Goal: Task Accomplishment & Management: Use online tool/utility

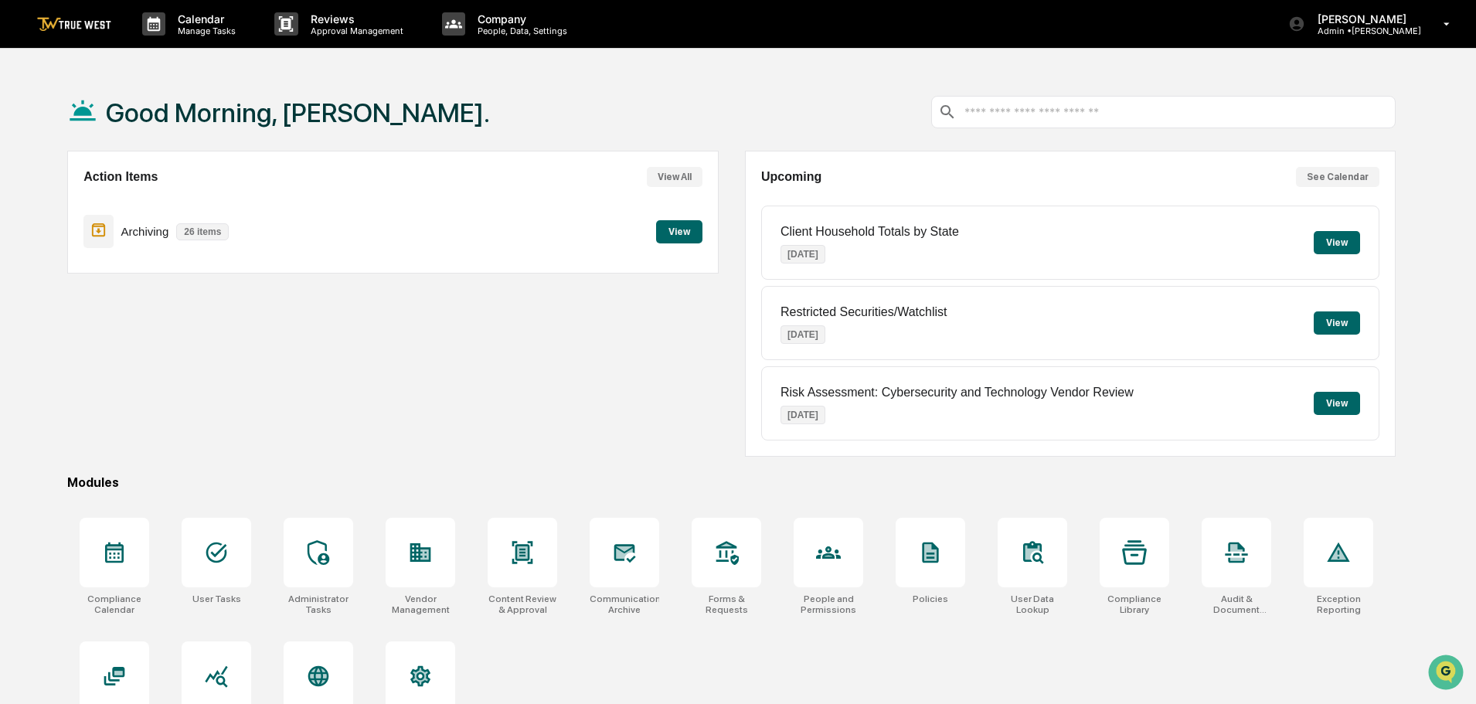
click at [670, 237] on button "View" at bounding box center [679, 231] width 46 height 23
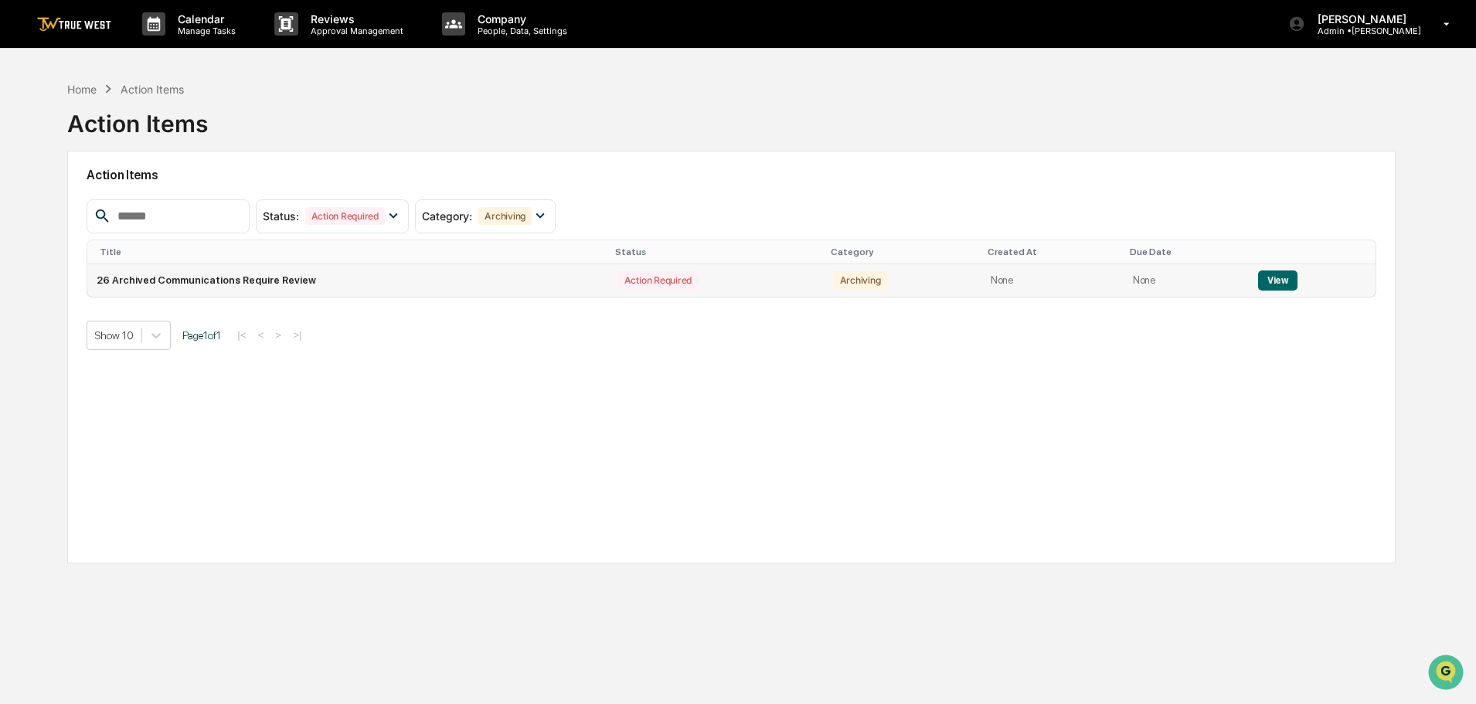
click at [345, 277] on td "26 Archived Communications Require Review" at bounding box center [347, 280] width 521 height 32
click at [1278, 284] on button "View" at bounding box center [1277, 281] width 39 height 20
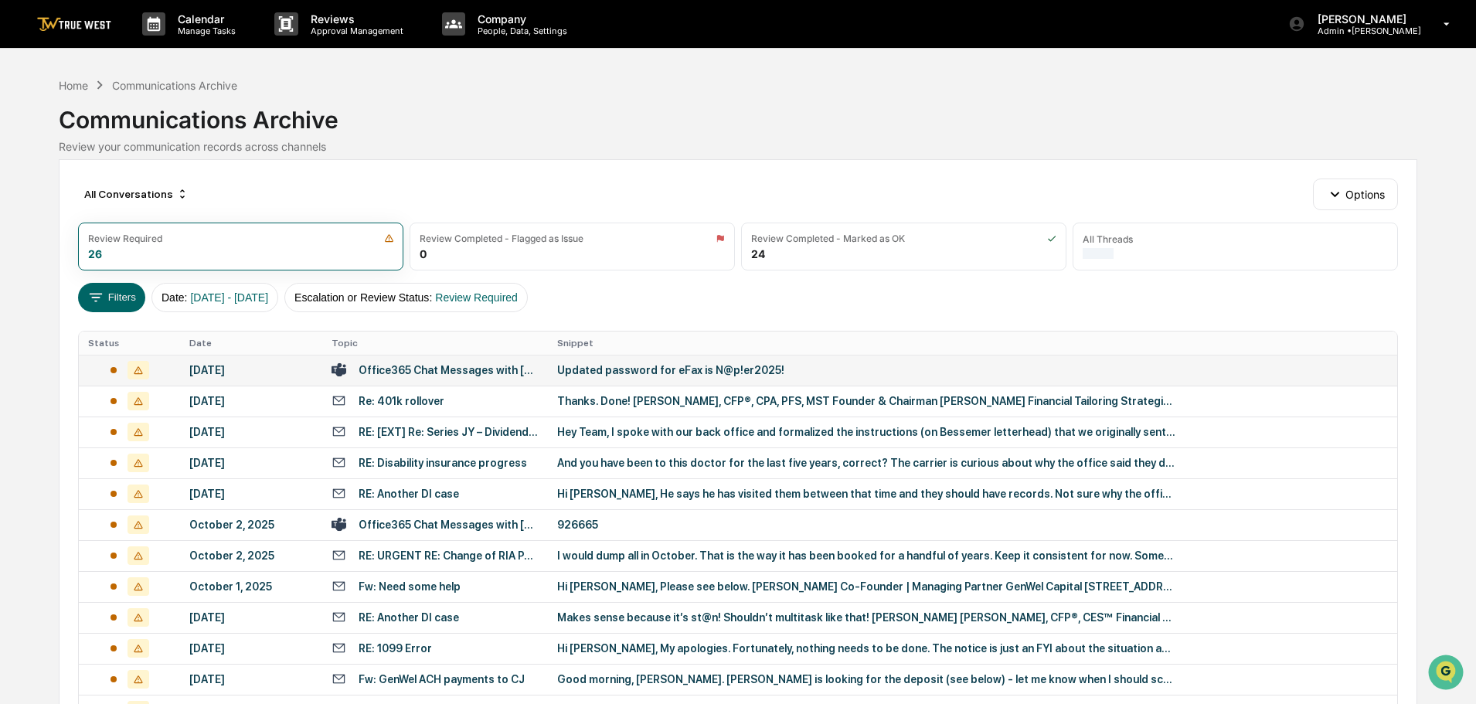
scroll to position [77, 0]
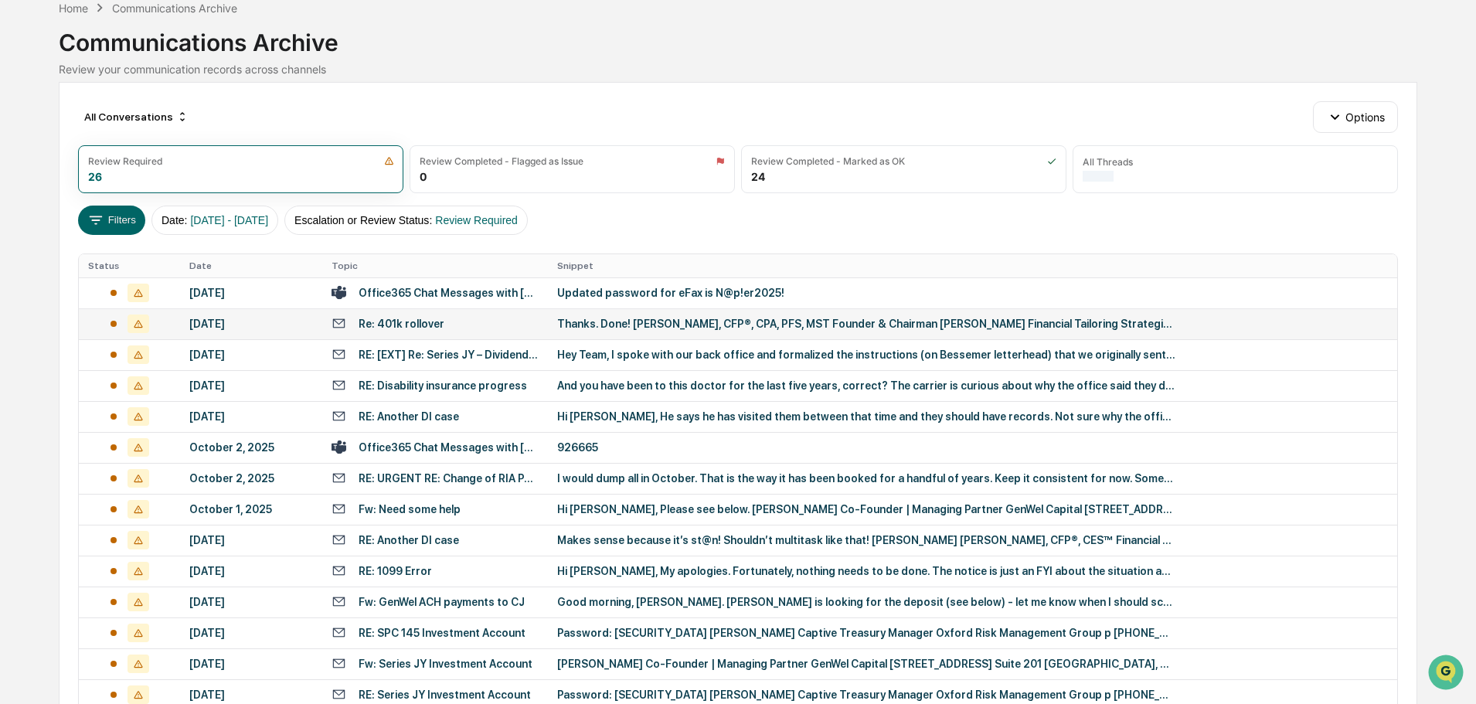
click at [444, 328] on div "Re: 401k rollover" at bounding box center [435, 323] width 207 height 15
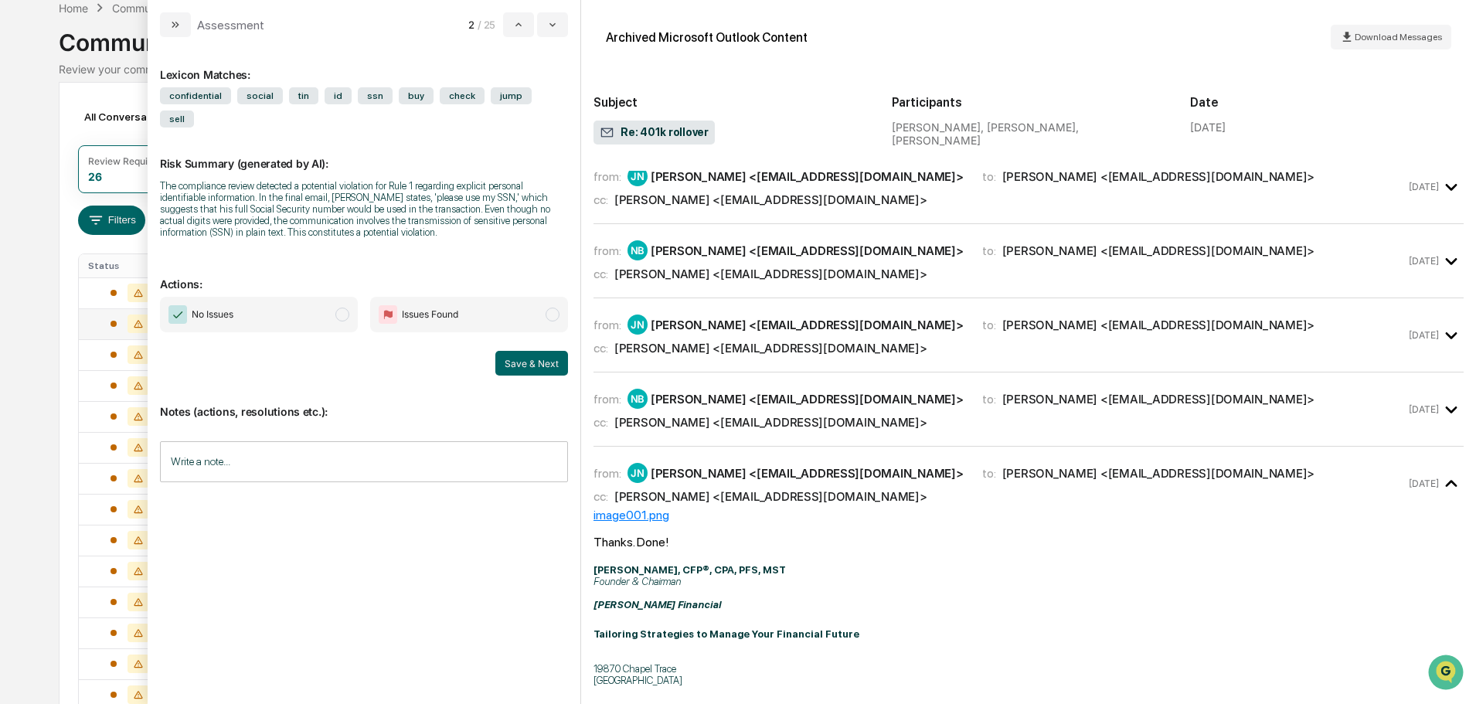
scroll to position [77, 0]
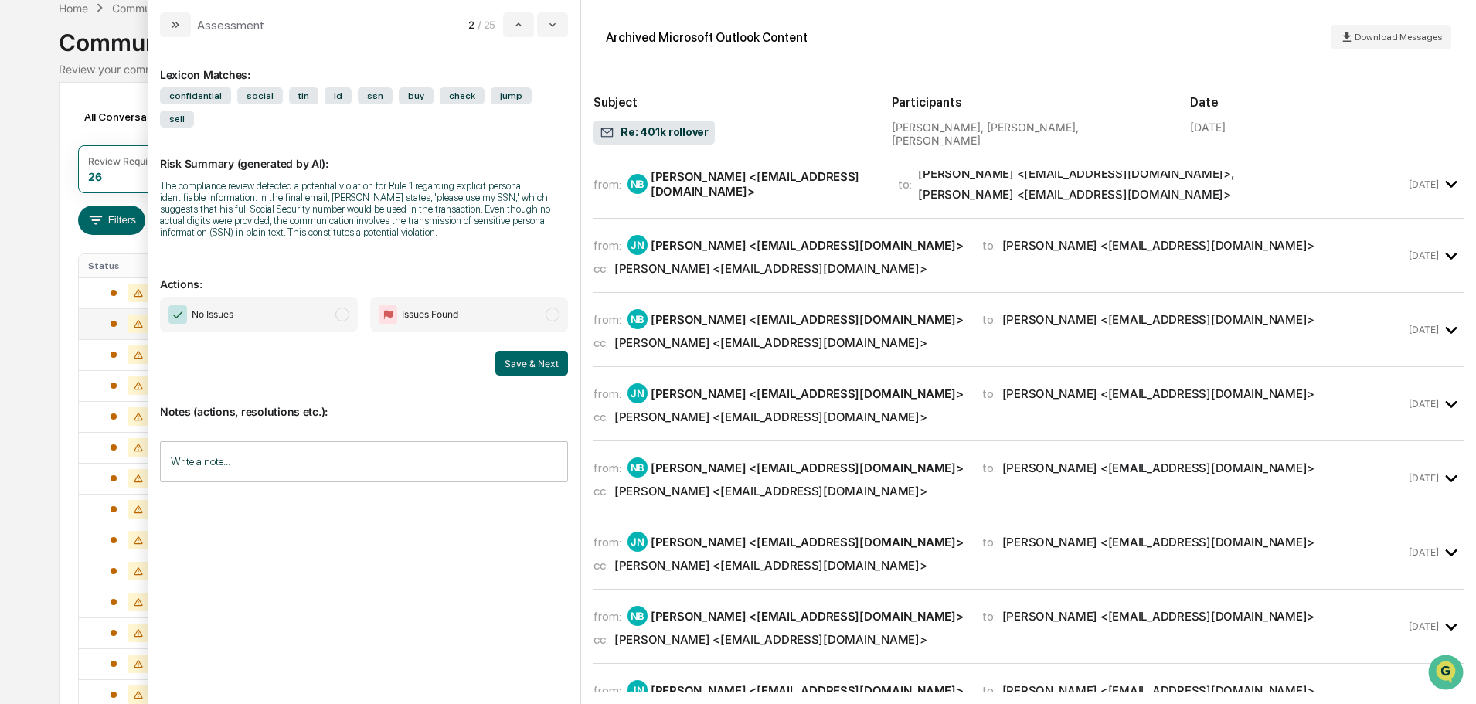
click at [291, 446] on input "Write a note..." at bounding box center [364, 461] width 408 height 41
click at [548, 577] on button "Save" at bounding box center [547, 589] width 41 height 25
click at [337, 308] on span "modal" at bounding box center [342, 315] width 14 height 14
click at [523, 351] on button "Save & Next" at bounding box center [531, 363] width 73 height 25
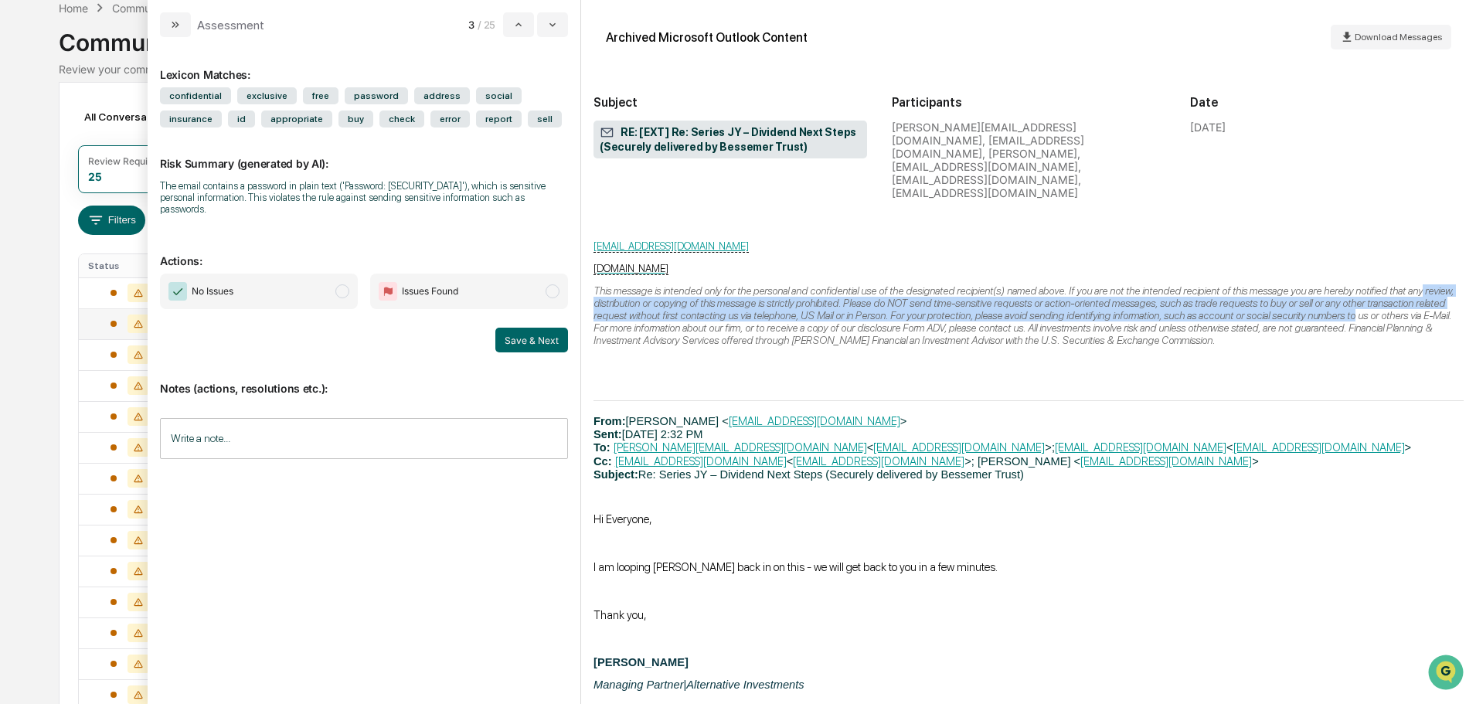
scroll to position [2860, 2]
drag, startPoint x: 1464, startPoint y: 304, endPoint x: 1461, endPoint y: 404, distance: 100.5
click at [1461, 435] on div "Archived Microsoft Outlook Content Download Messages Subject RE: [EXT] Re: Seri…" at bounding box center [1028, 352] width 895 height 704
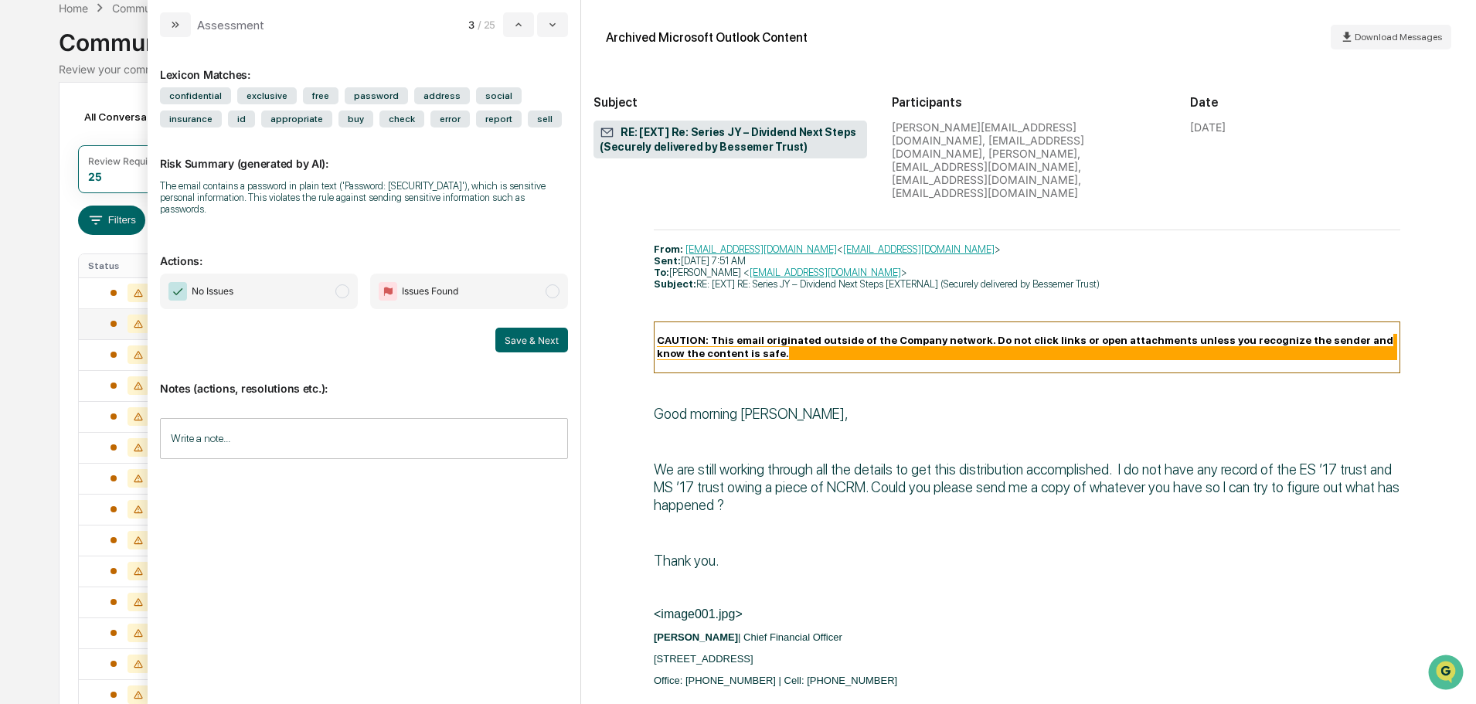
scroll to position [8523, 2]
